Goal: Find specific page/section

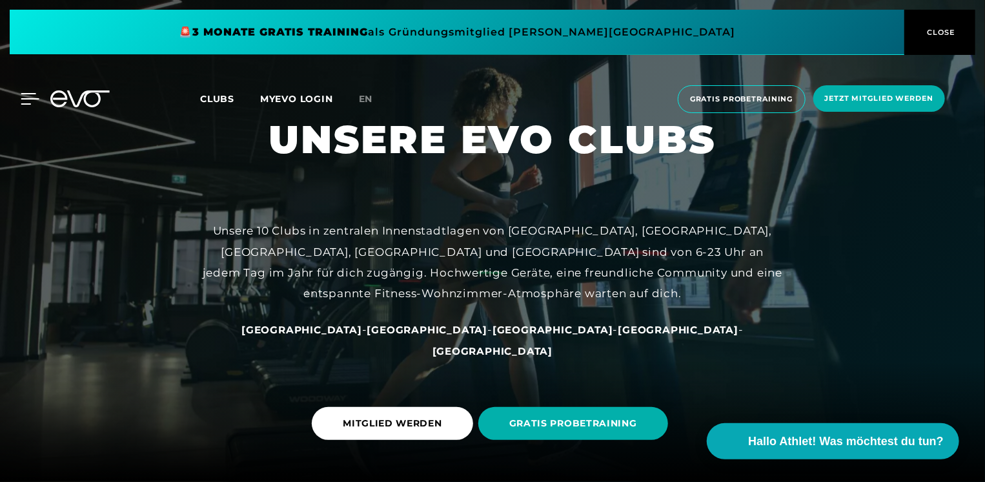
click at [28, 96] on icon at bounding box center [30, 99] width 19 height 12
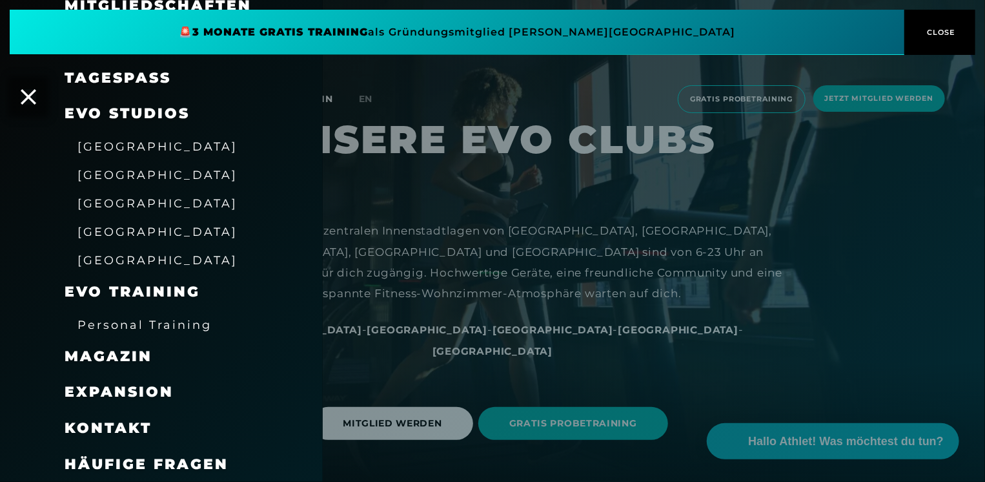
scroll to position [150, 0]
click at [173, 462] on span "Häufige Fragen" at bounding box center [147, 463] width 164 height 17
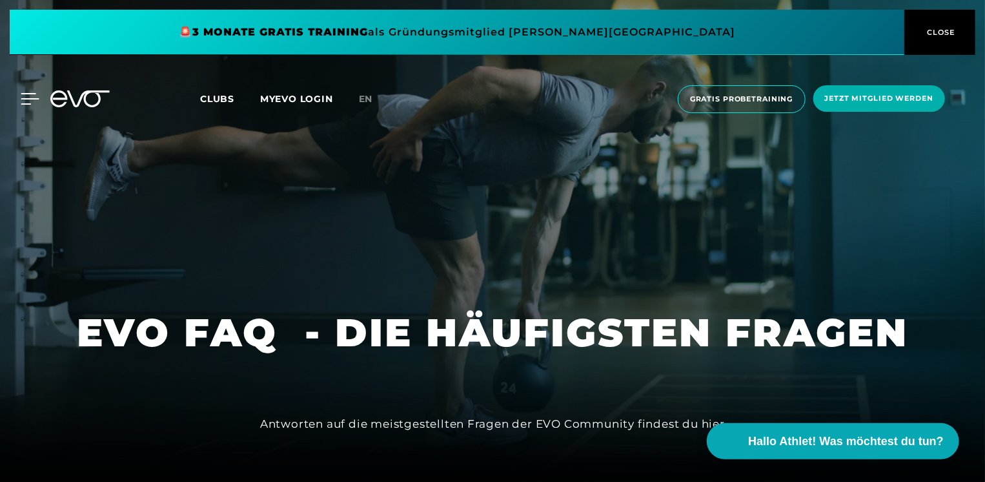
click at [28, 98] on icon at bounding box center [30, 99] width 18 height 10
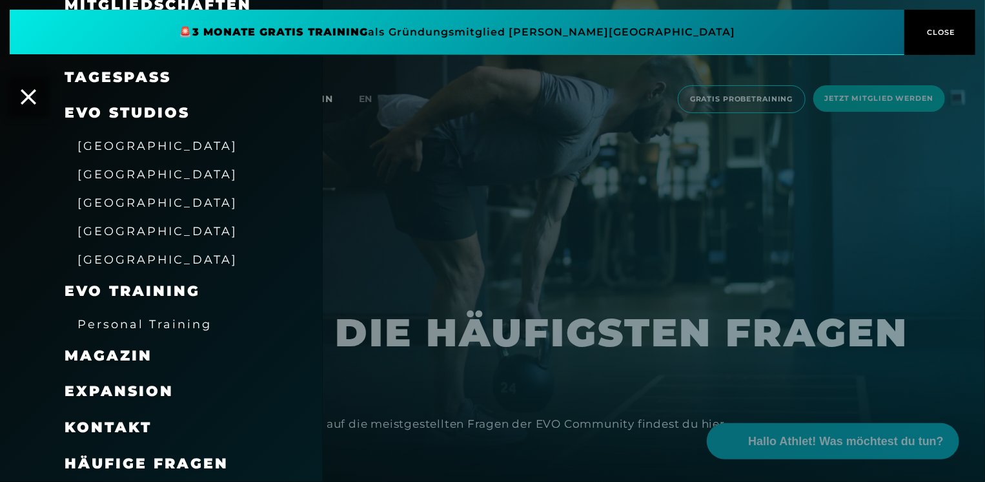
click at [129, 201] on span "[GEOGRAPHIC_DATA]" at bounding box center [157, 203] width 160 height 14
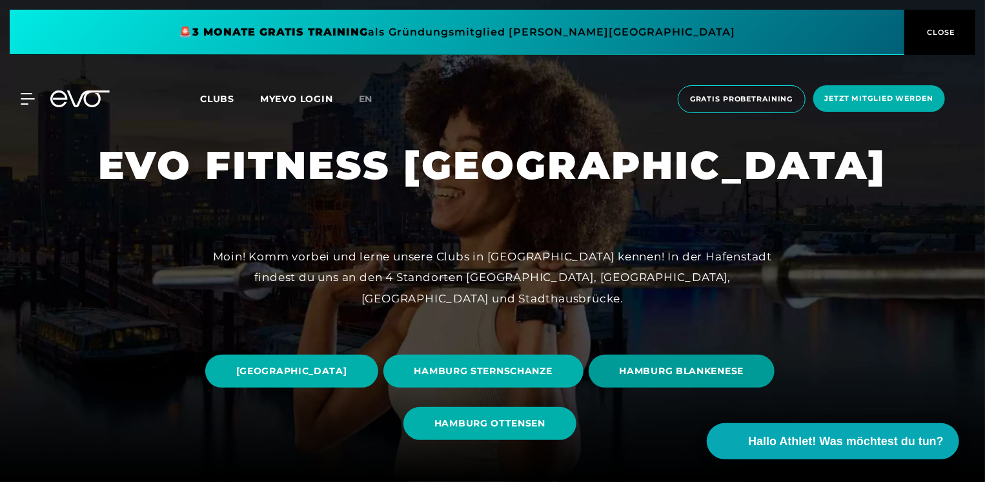
click at [620, 378] on span "HAMBURG BLANKENESE" at bounding box center [682, 371] width 125 height 14
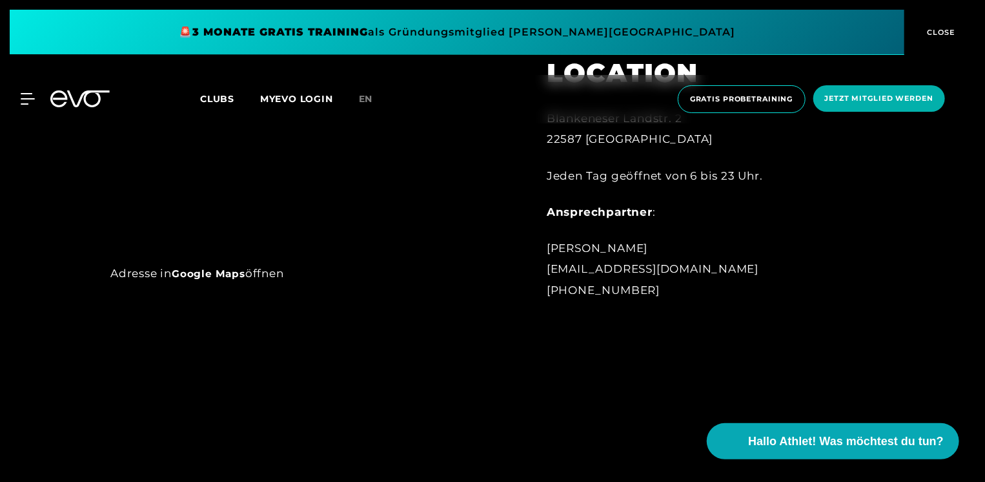
scroll to position [798, 0]
